Goal: Information Seeking & Learning: Understand process/instructions

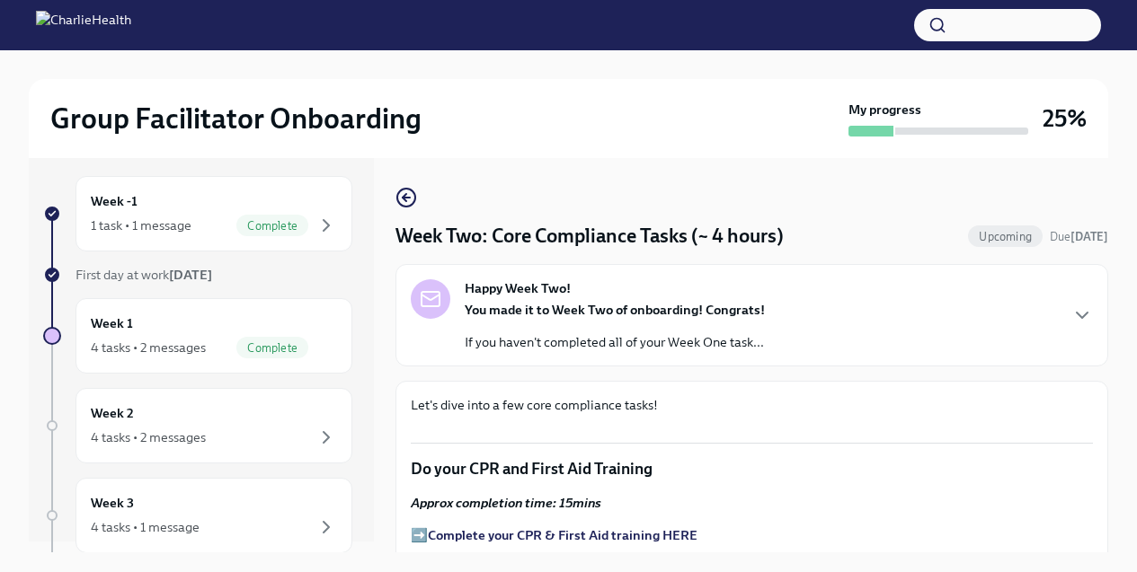
scroll to position [1105, 0]
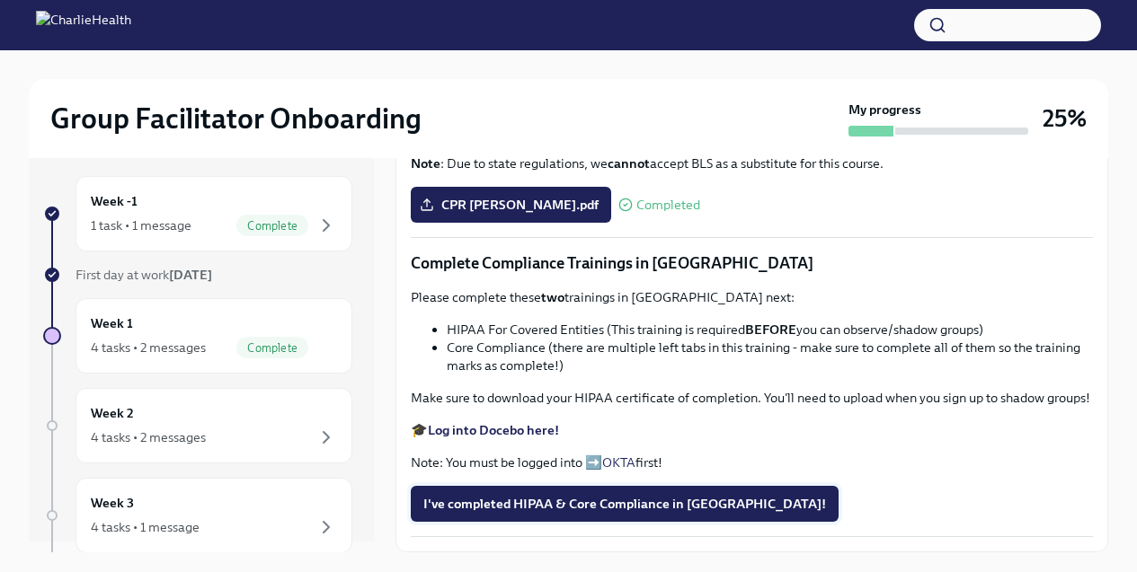
click at [513, 513] on span "I've completed HIPAA & Core Compliance in Docebo!" at bounding box center [624, 504] width 403 height 18
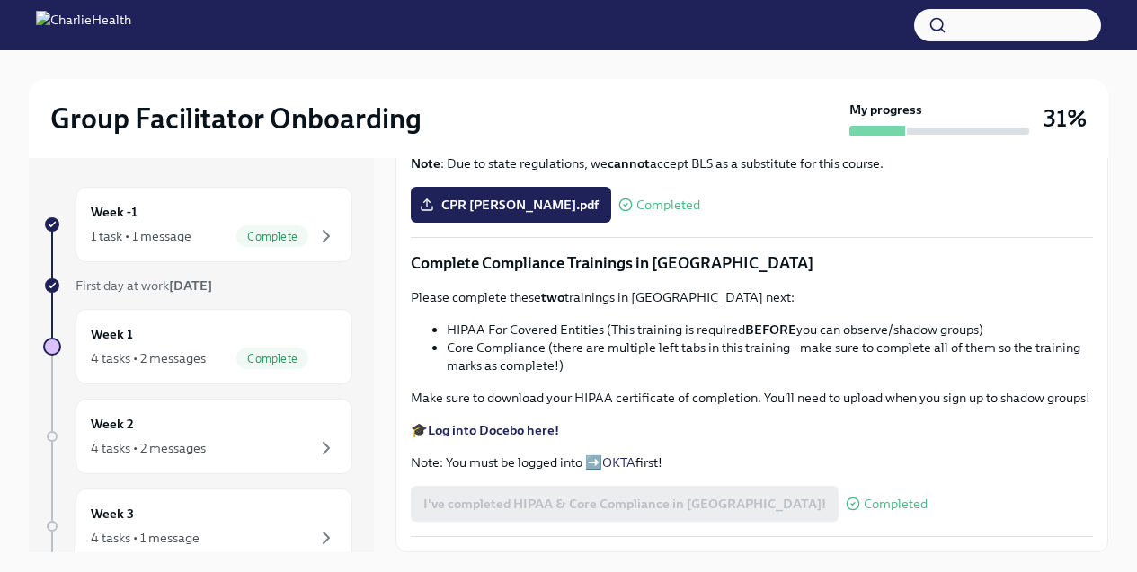
scroll to position [647, 0]
click at [151, 429] on div "Week 2 4 tasks • 2 messages" at bounding box center [214, 436] width 246 height 45
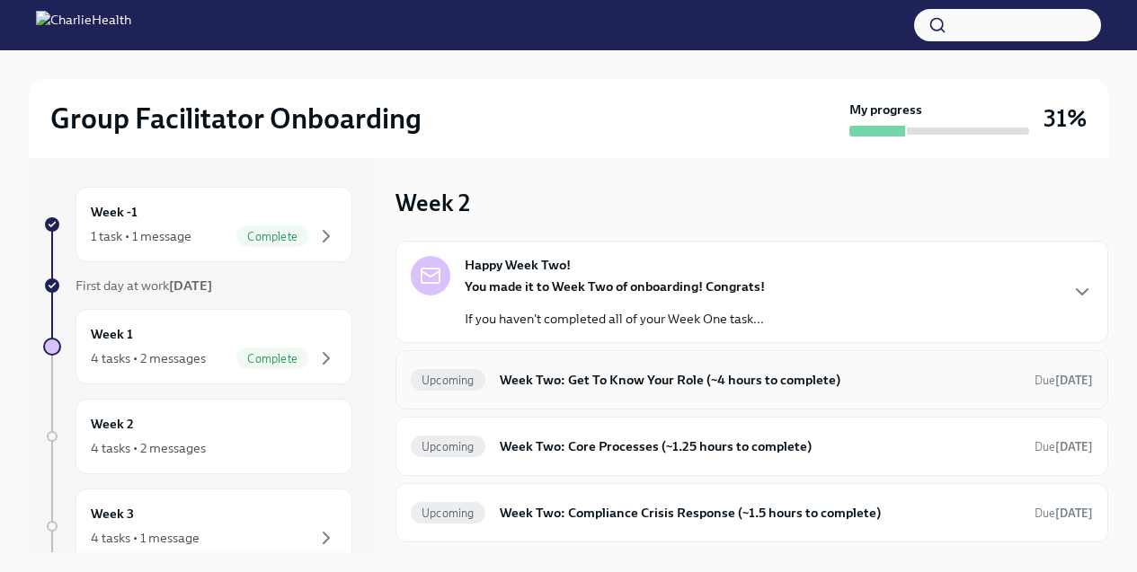
click at [518, 371] on h6 "Week Two: Get To Know Your Role (~4 hours to complete)" at bounding box center [760, 380] width 520 height 20
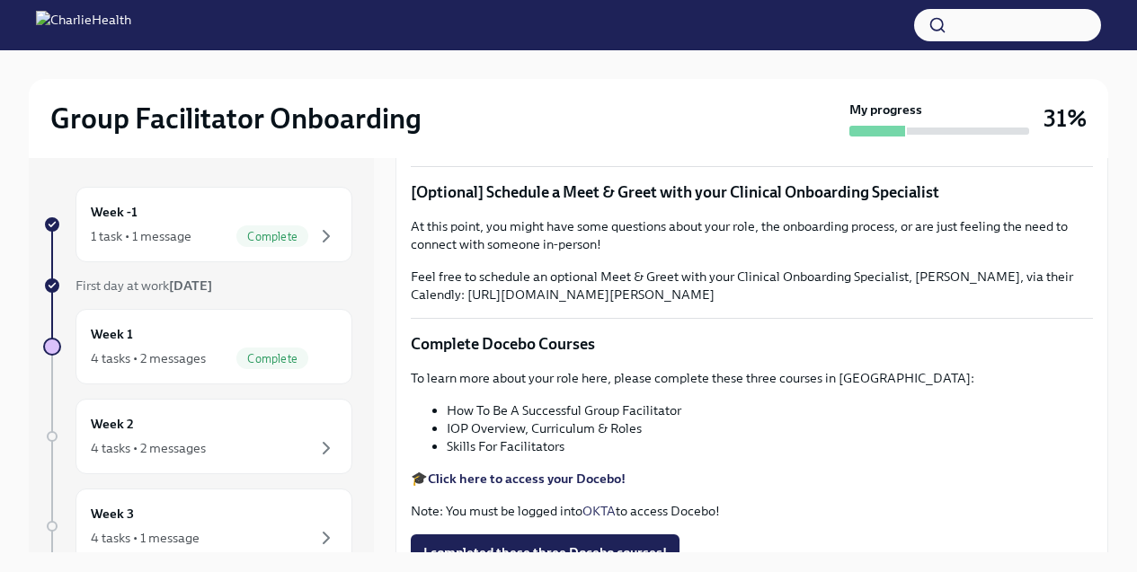
scroll to position [366, 0]
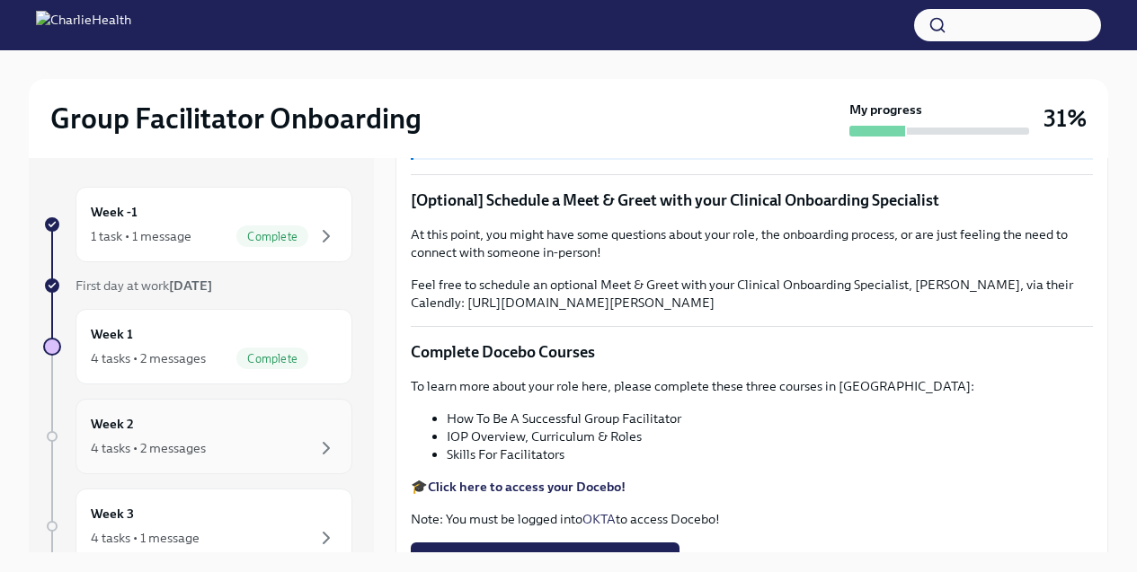
click at [173, 447] on div "4 tasks • 2 messages" at bounding box center [148, 448] width 115 height 18
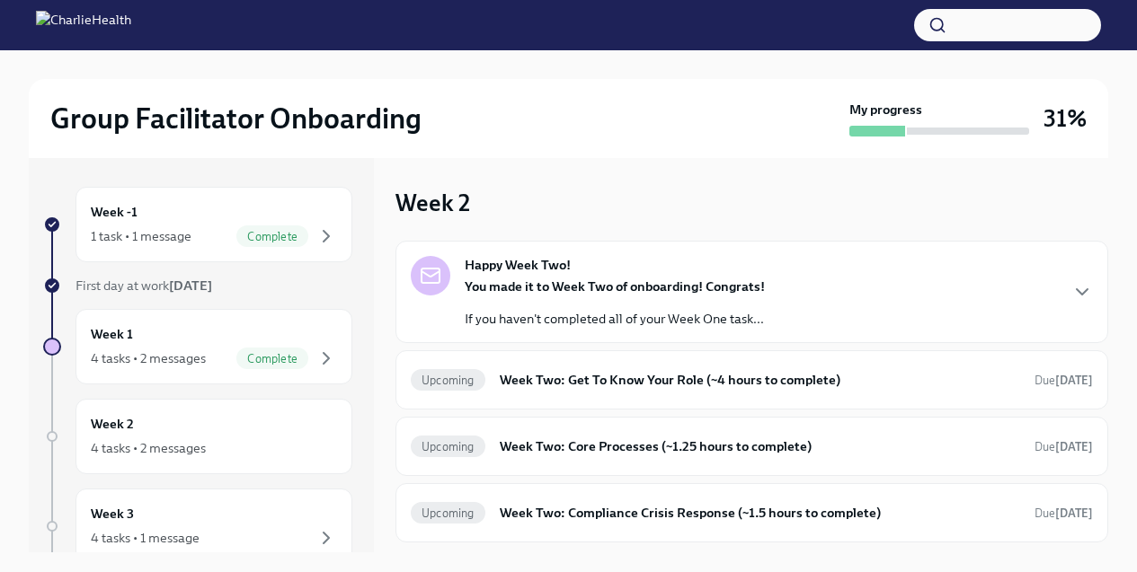
click at [505, 320] on p "If you haven't completed all of your Week One task..." at bounding box center [615, 319] width 300 height 18
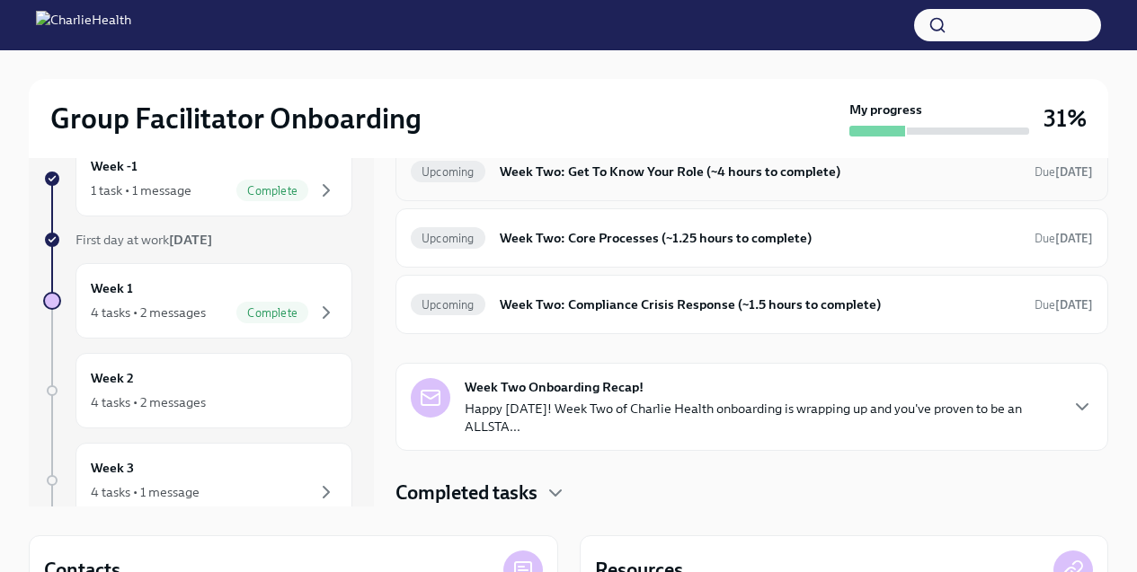
click at [541, 201] on div "Upcoming Week Two: Get To Know Your Role (~4 hours to complete) Due in 10 days" at bounding box center [751, 171] width 713 height 59
click at [584, 182] on h6 "Week Two: Get To Know Your Role (~4 hours to complete)" at bounding box center [760, 172] width 520 height 20
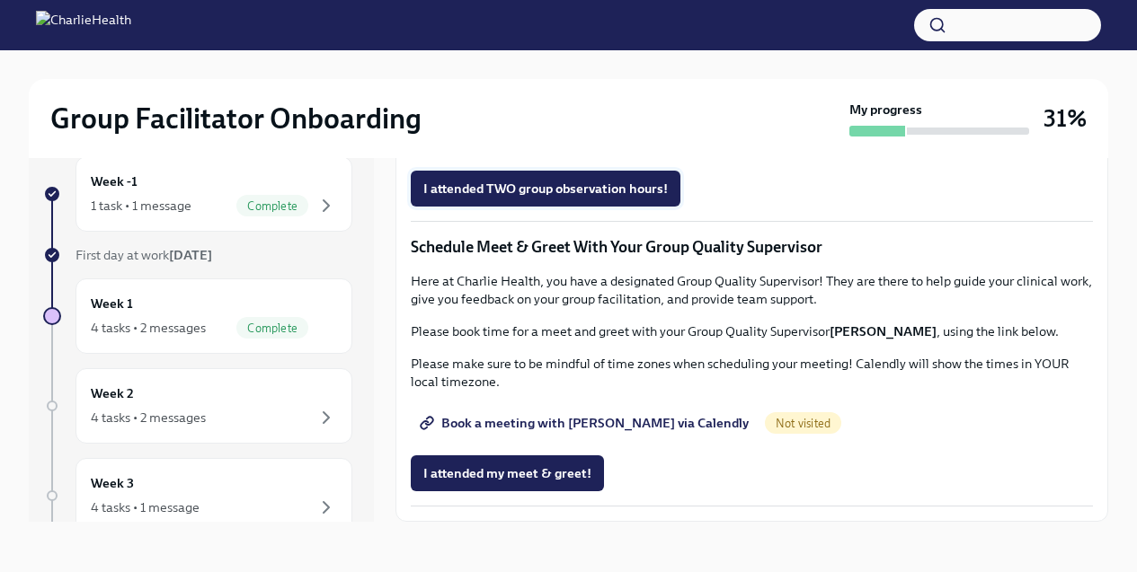
scroll to position [1662, 0]
click at [157, 402] on div "Week 2 4 tasks • 2 messages" at bounding box center [214, 406] width 246 height 45
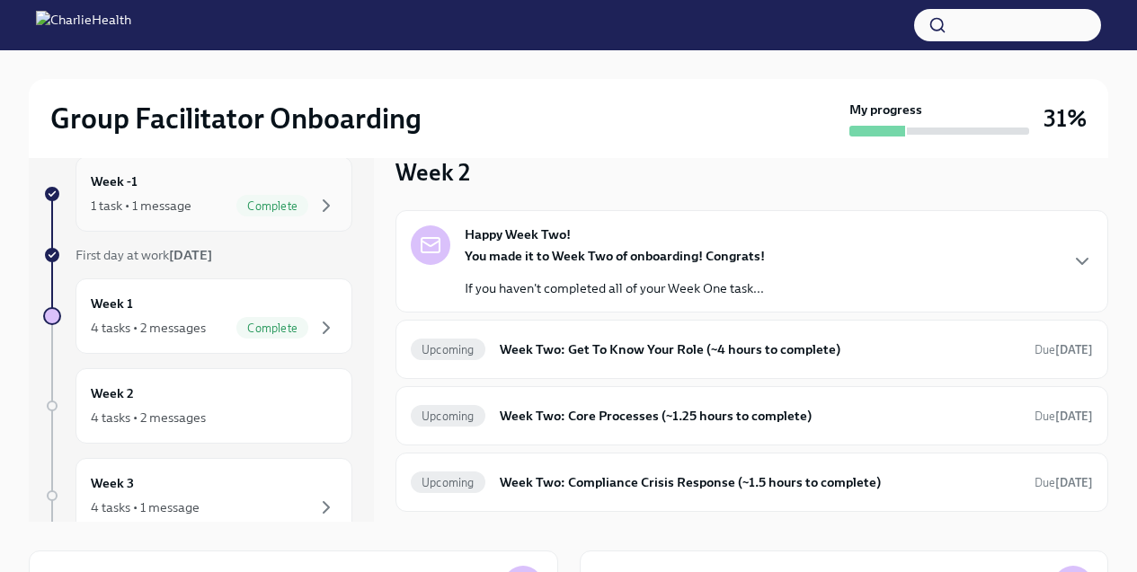
click at [167, 227] on div "Week -1 1 task • 1 message Complete" at bounding box center [213, 193] width 277 height 75
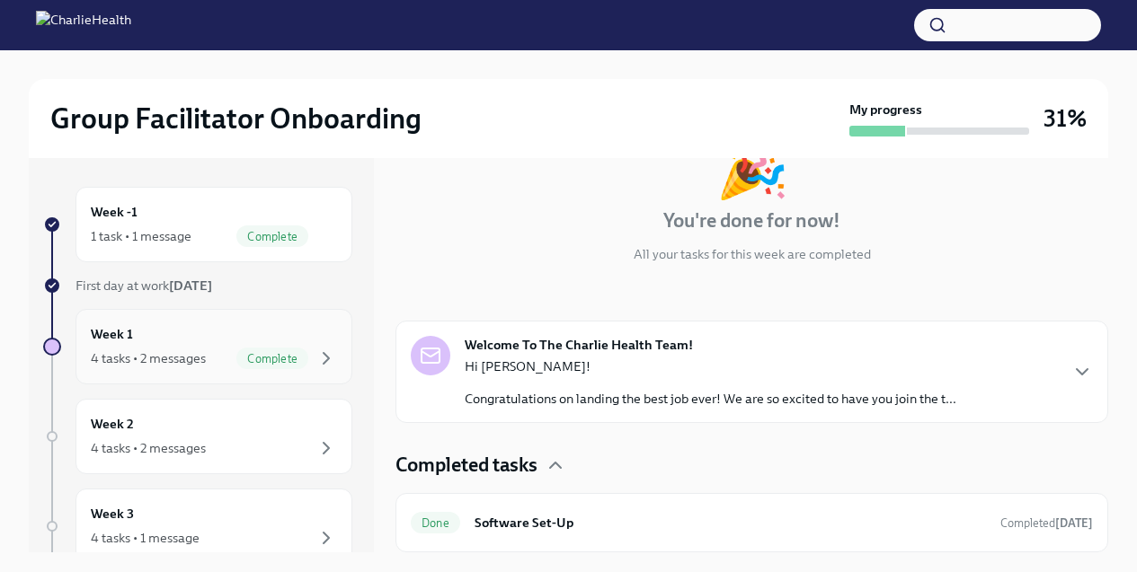
click at [245, 371] on div "Week 1 4 tasks • 2 messages Complete" at bounding box center [213, 346] width 277 height 75
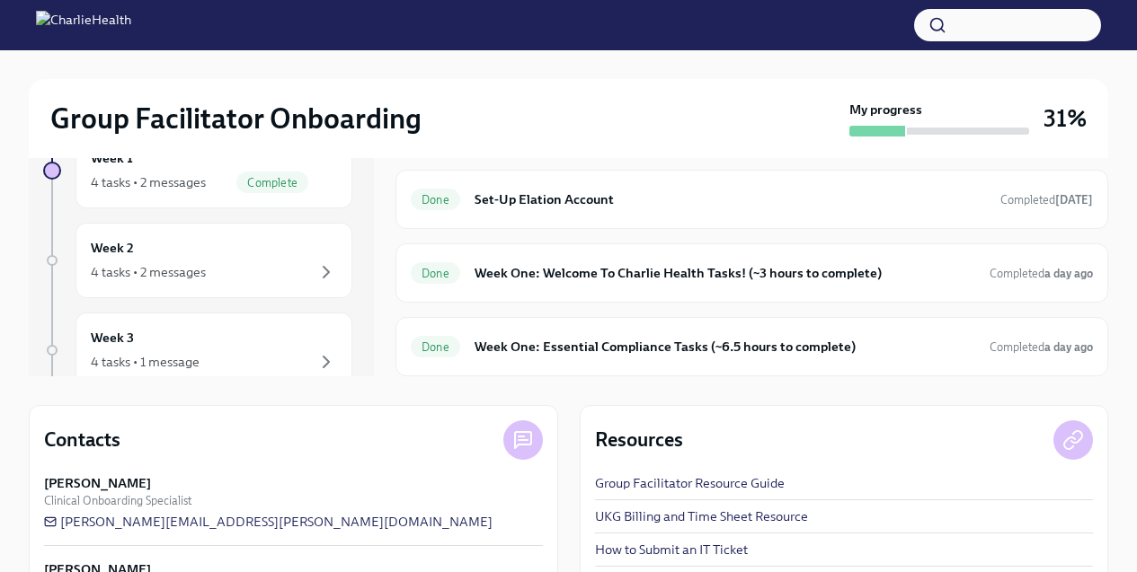
scroll to position [258, 0]
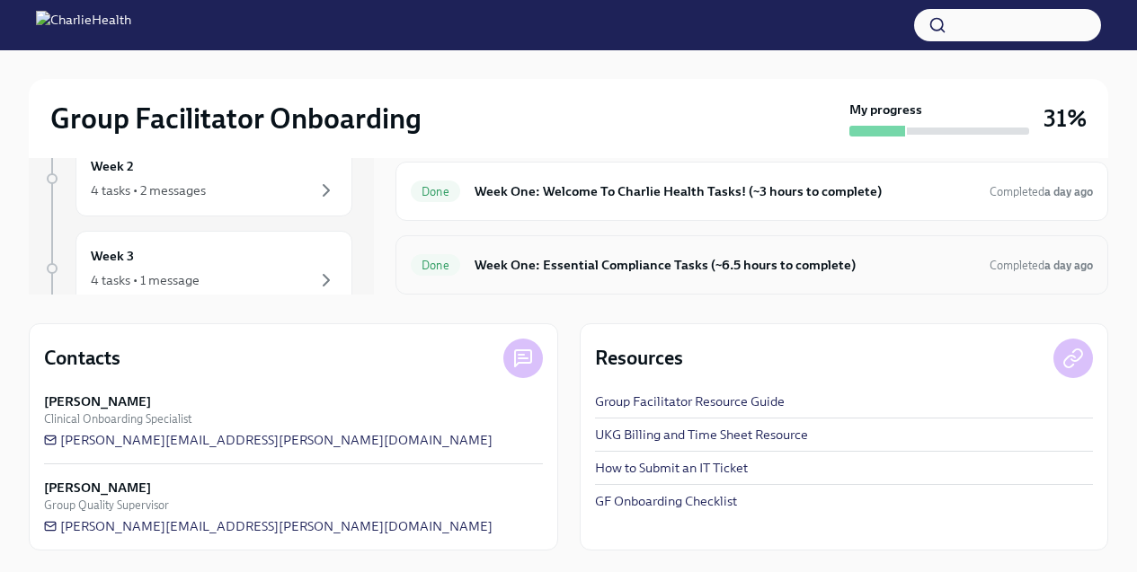
click at [625, 266] on h6 "Week One: Essential Compliance Tasks (~6.5 hours to complete)" at bounding box center [724, 265] width 500 height 20
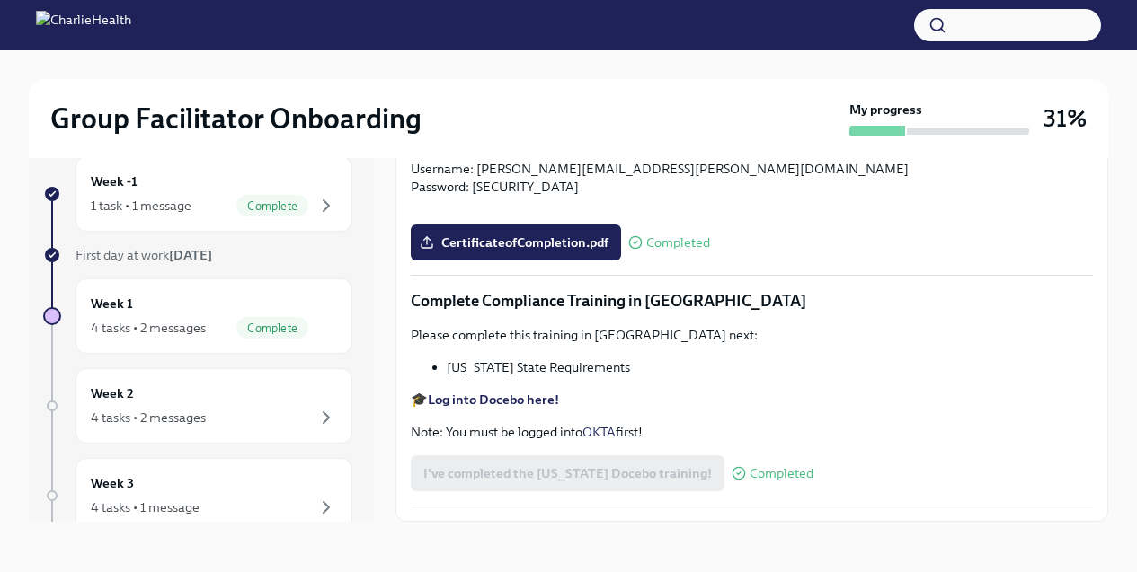
scroll to position [3807, 0]
click at [200, 429] on div "Week 2 4 tasks • 2 messages" at bounding box center [213, 405] width 277 height 75
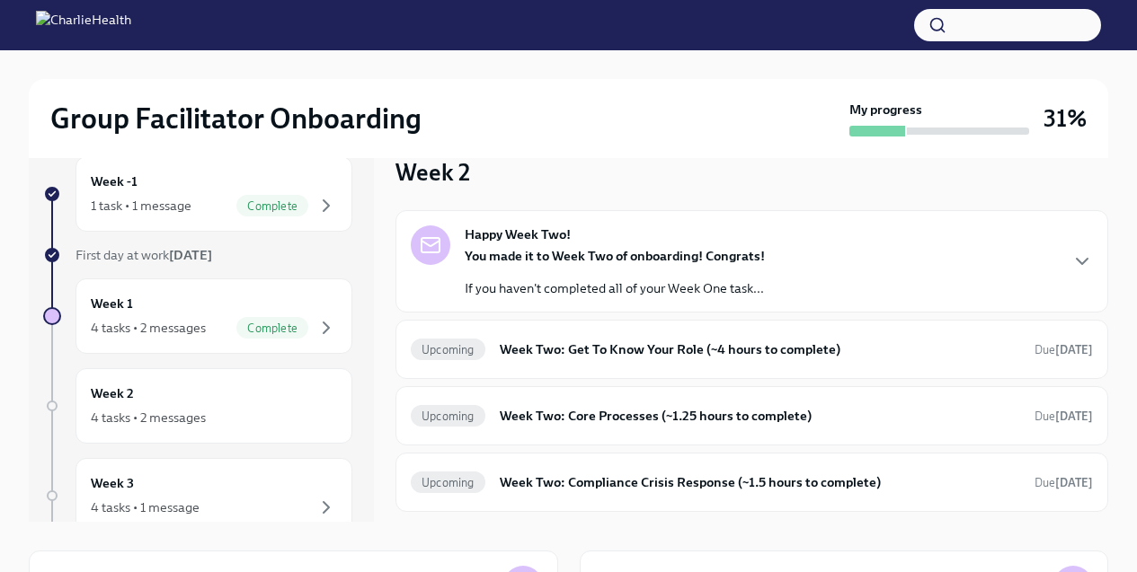
click at [518, 276] on div "You made it to Week Two of onboarding! Congrats! If you haven't completed all o…" at bounding box center [615, 272] width 300 height 50
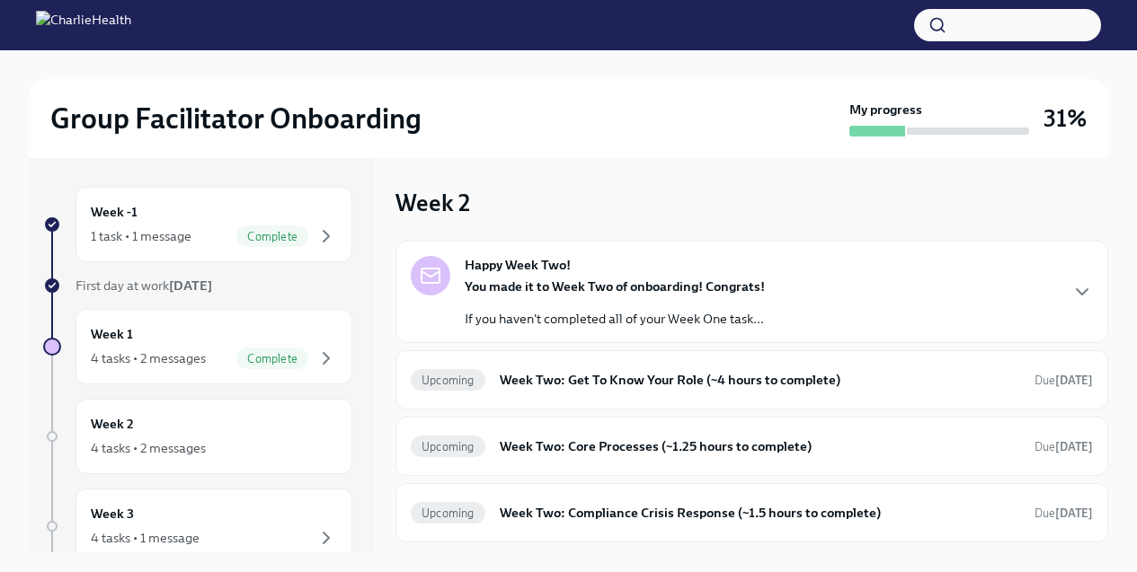
click at [514, 288] on strong "You made it to Week Two of onboarding! Congrats!" at bounding box center [615, 287] width 300 height 16
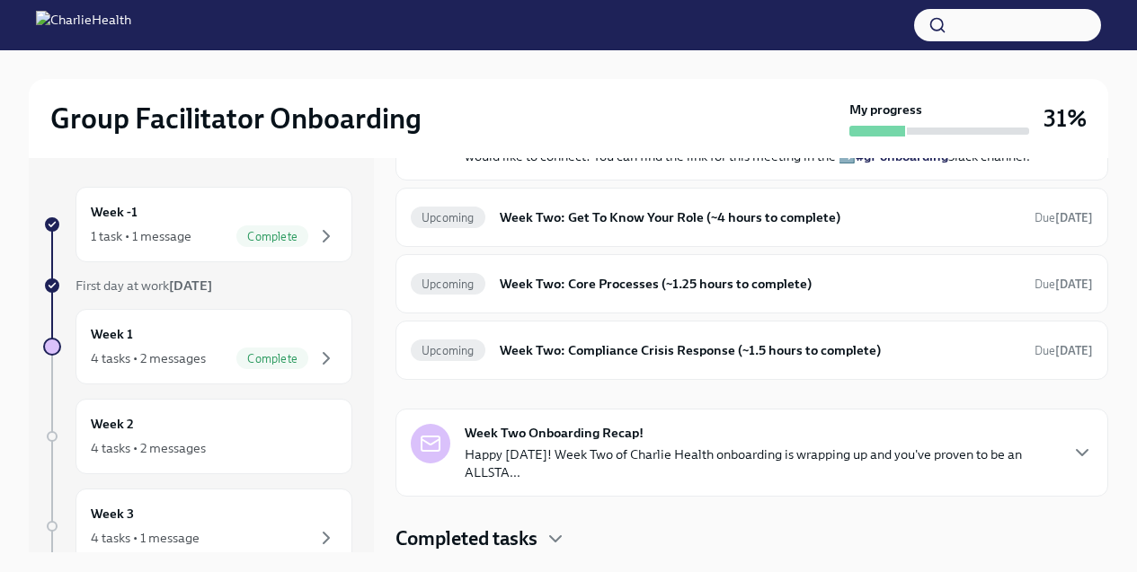
scroll to position [580, 0]
